Goal: Transaction & Acquisition: Subscribe to service/newsletter

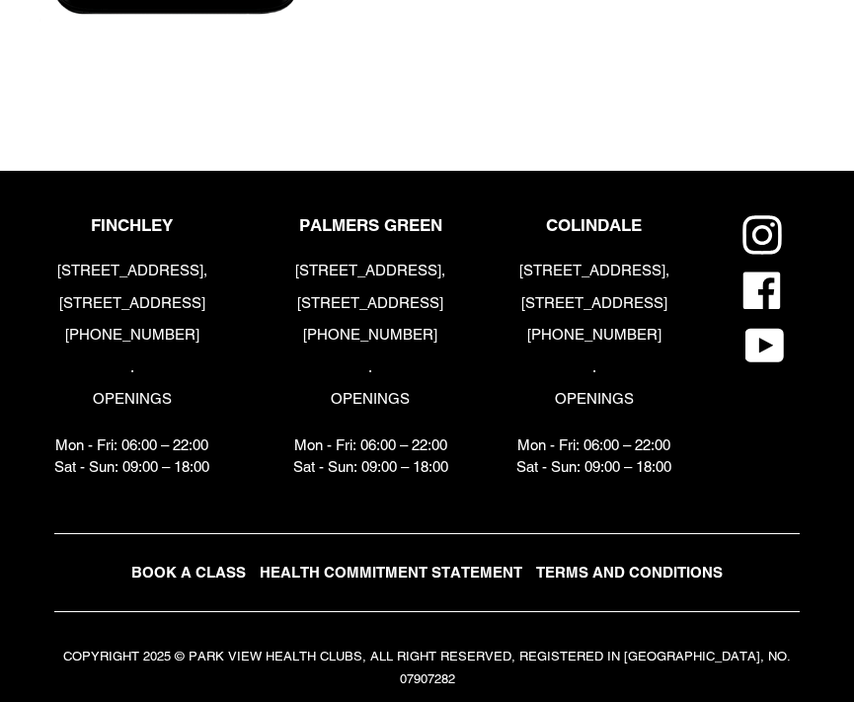
scroll to position [3419, 0]
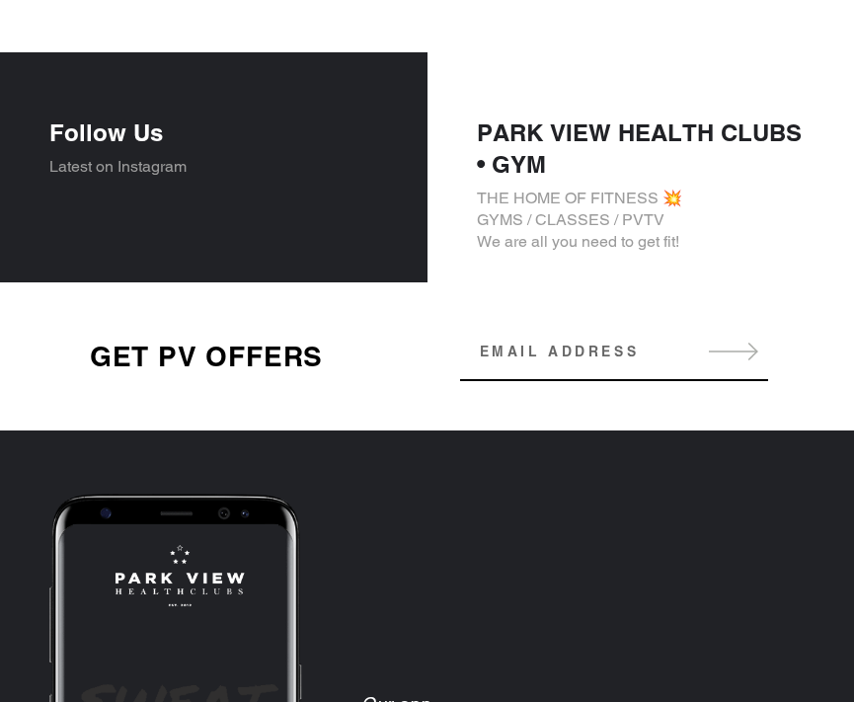
click at [591, 348] on input "Email address" at bounding box center [614, 351] width 308 height 39
click at [741, 347] on button "Subscribe" at bounding box center [733, 351] width 67 height 22
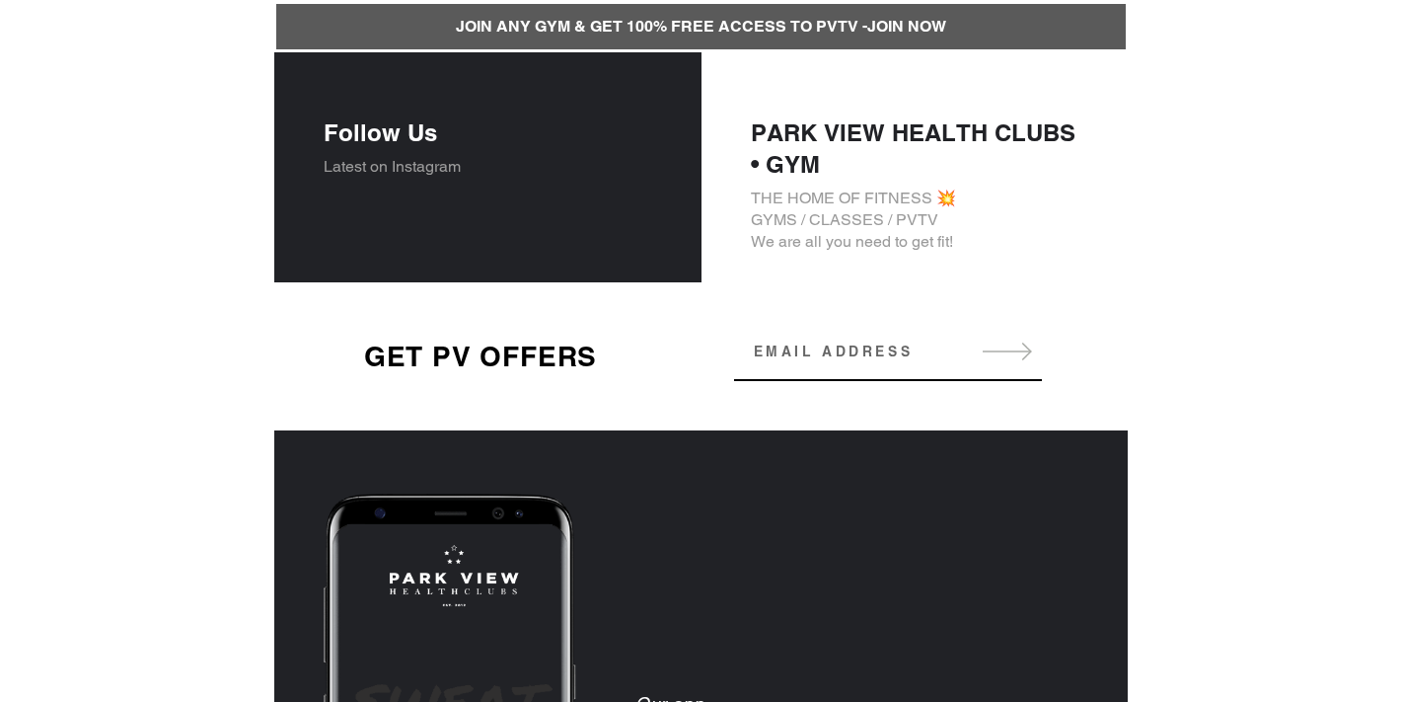
scroll to position [3368, 0]
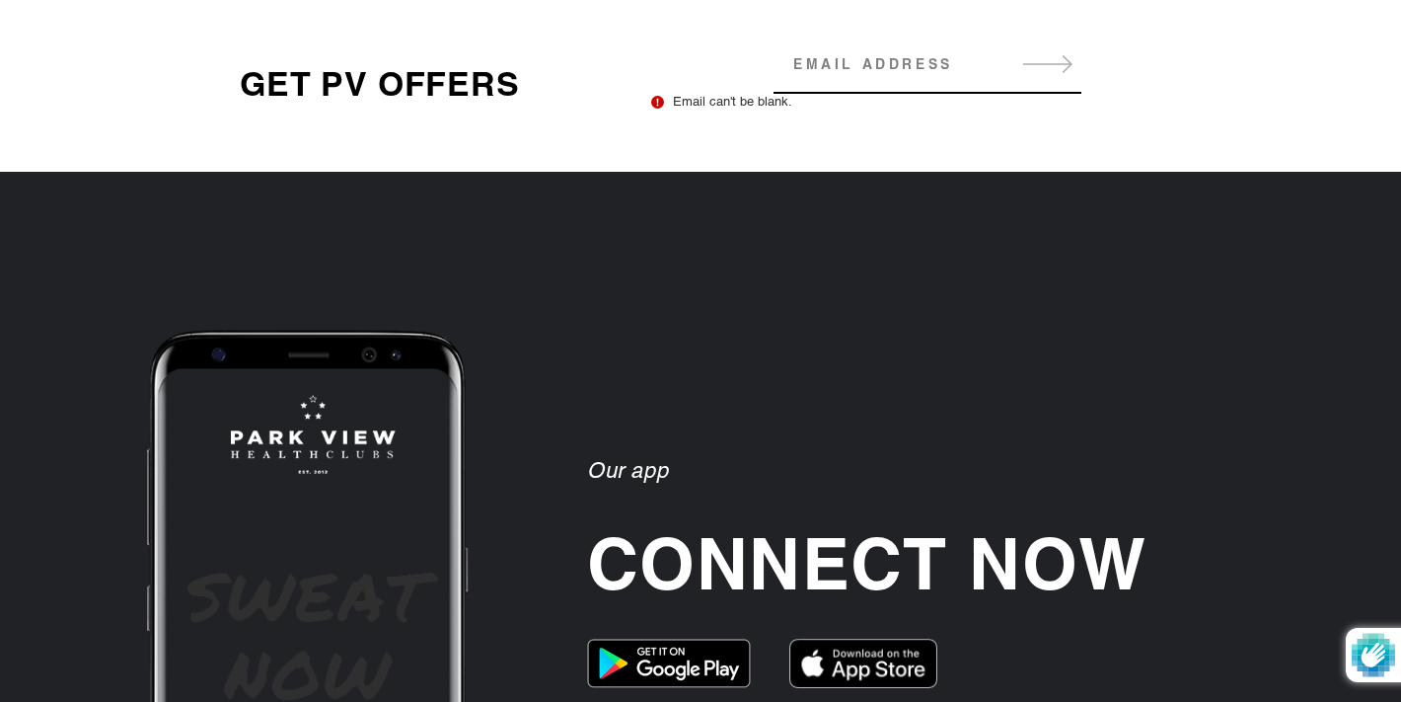
scroll to position [3730, 0]
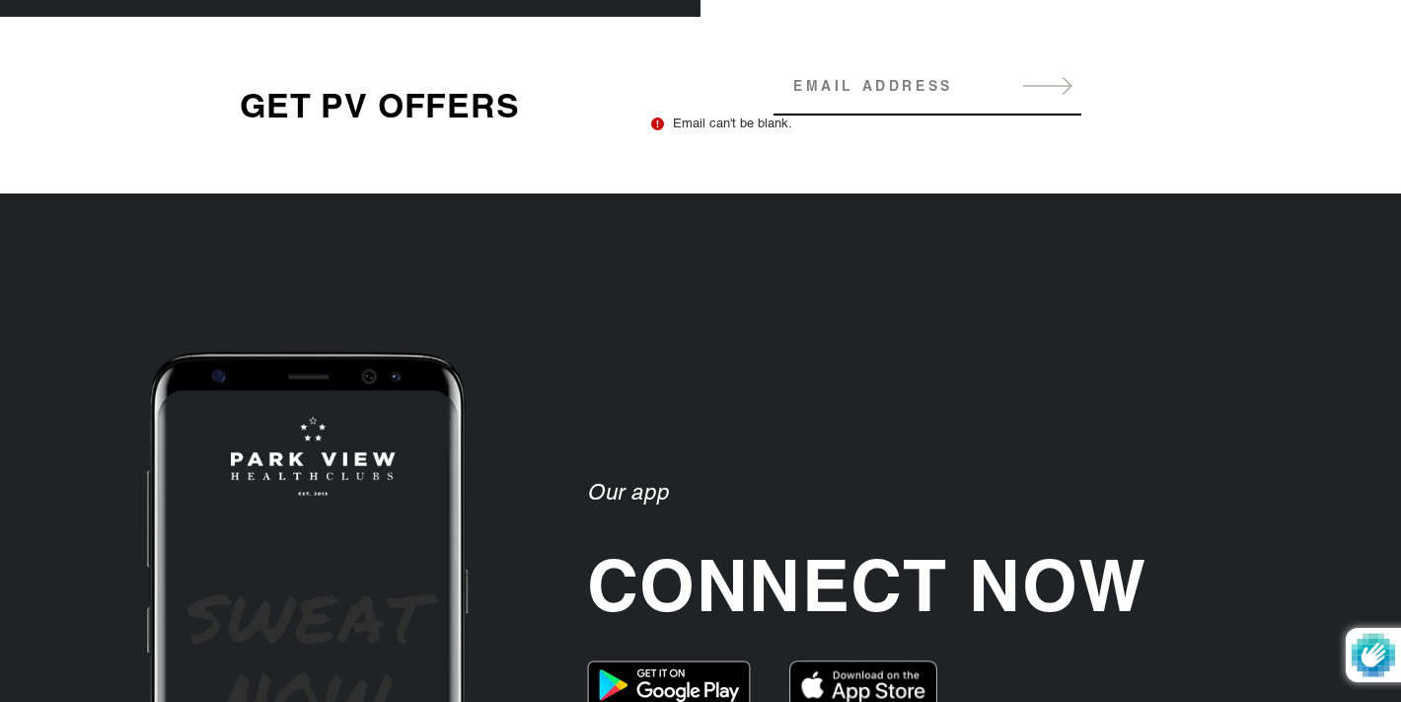
click at [1049, 82] on button "Subscribe" at bounding box center [1048, 86] width 67 height 22
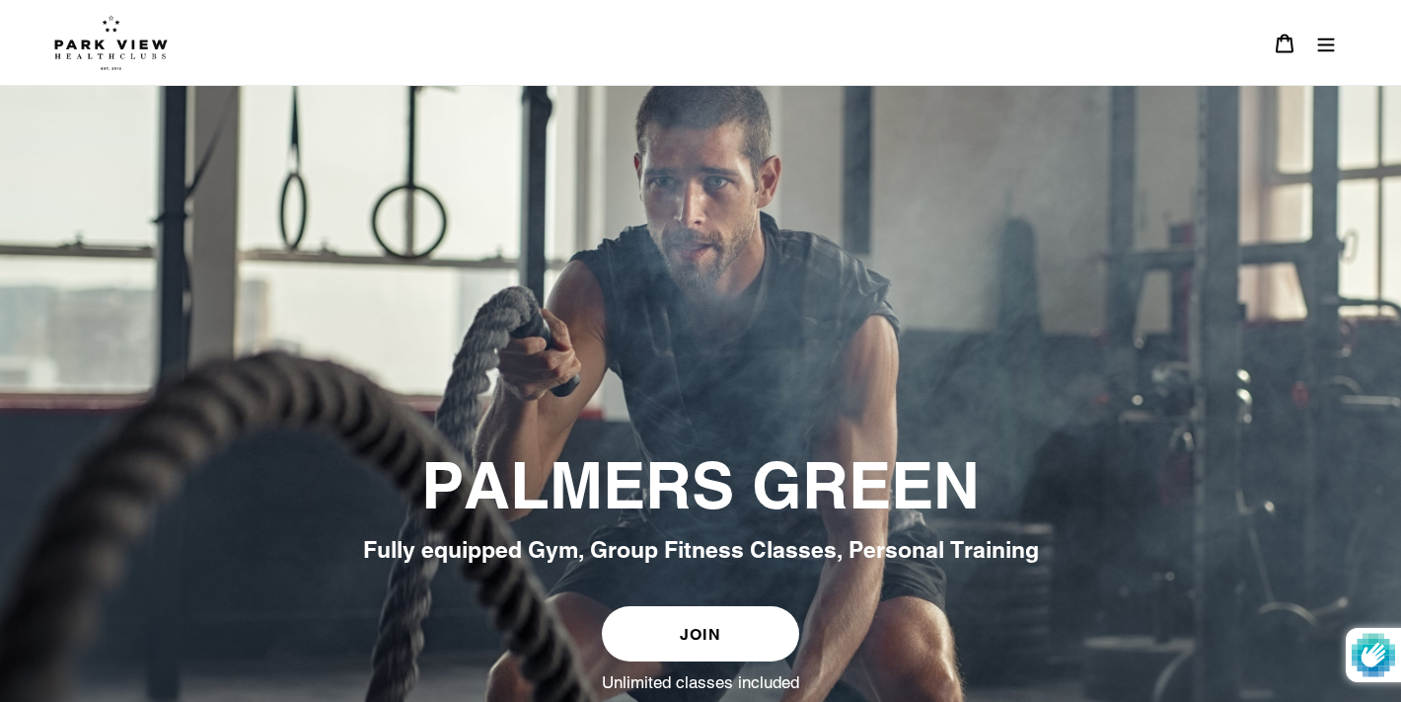
click at [1323, 41] on icon "Menu" at bounding box center [1327, 44] width 20 height 20
